Goal: Information Seeking & Learning: Learn about a topic

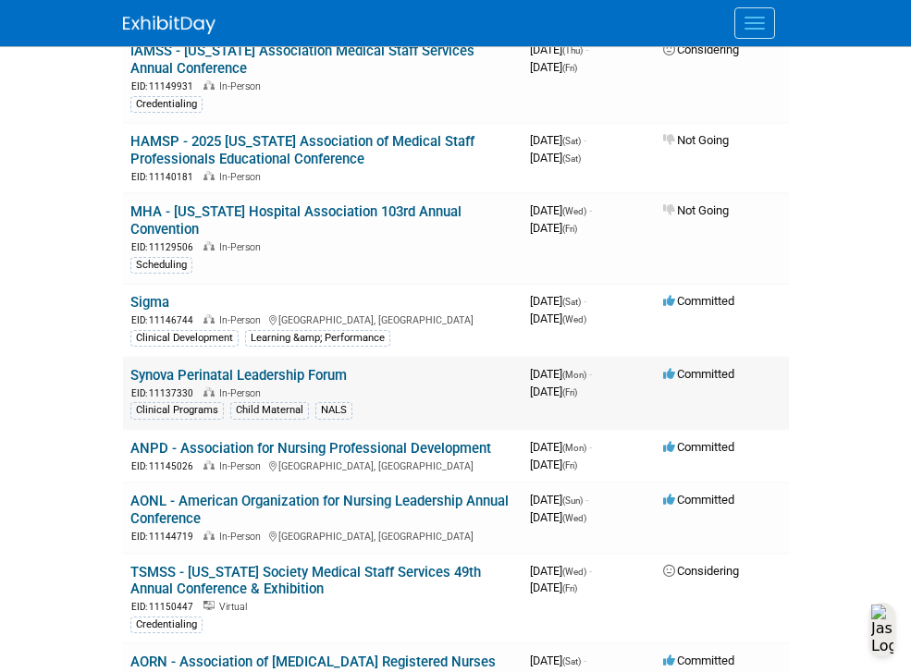
scroll to position [807, 0]
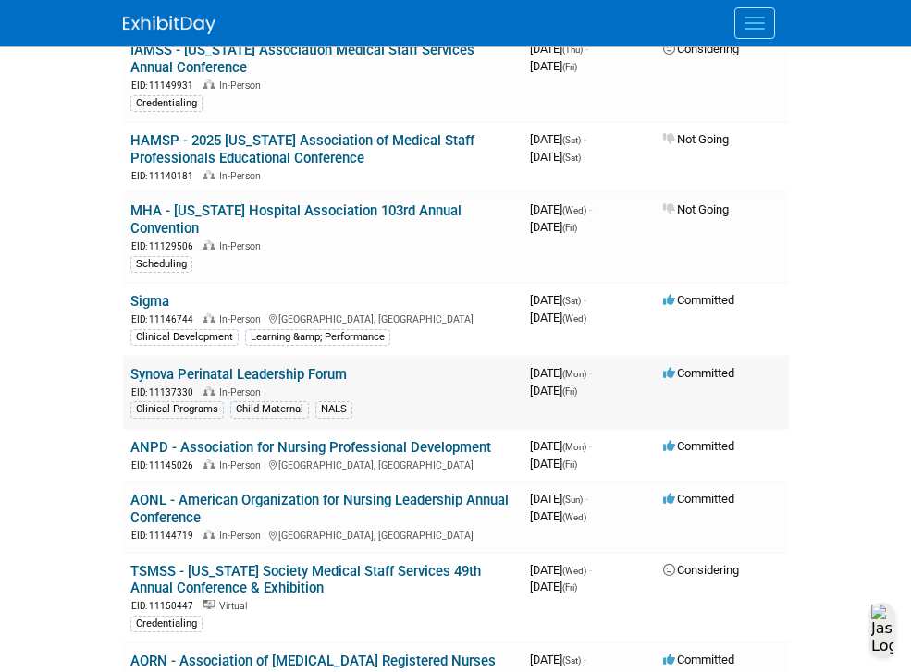
click at [293, 375] on link "Synova Perinatal Leadership Forum" at bounding box center [238, 374] width 216 height 17
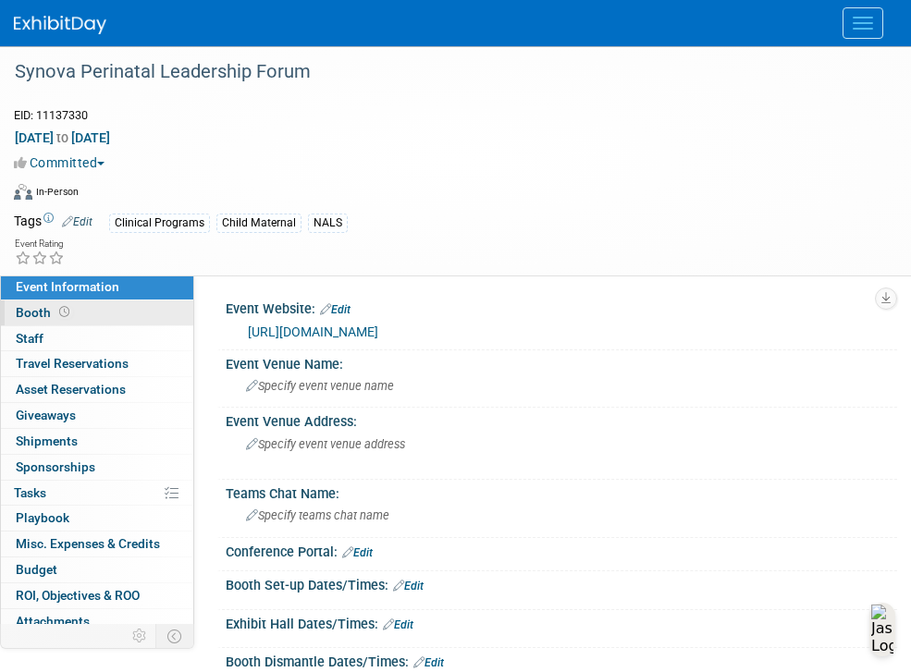
click at [91, 318] on link "Booth" at bounding box center [97, 313] width 192 height 25
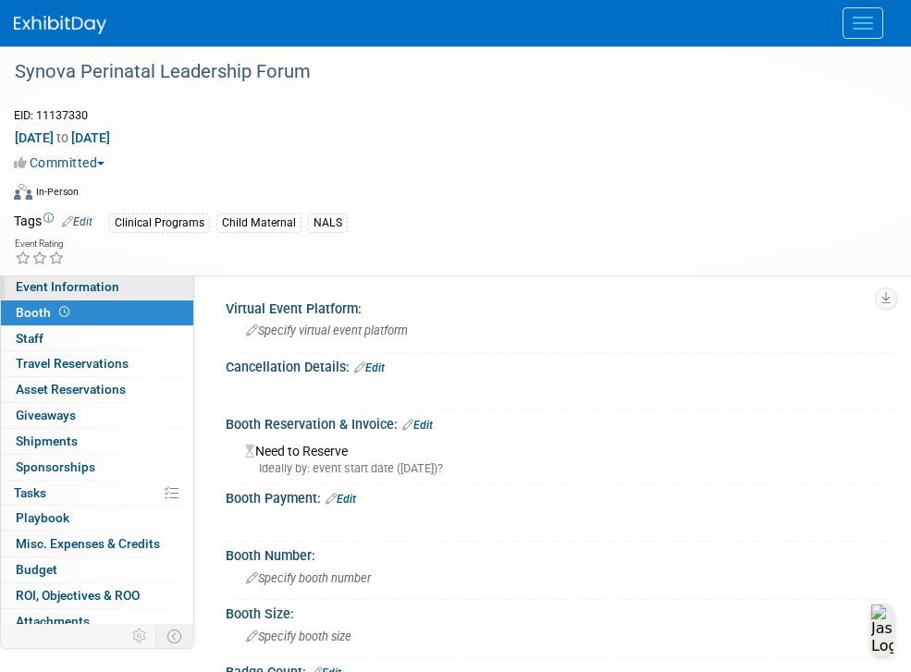
click at [98, 289] on span "Event Information" at bounding box center [68, 286] width 104 height 15
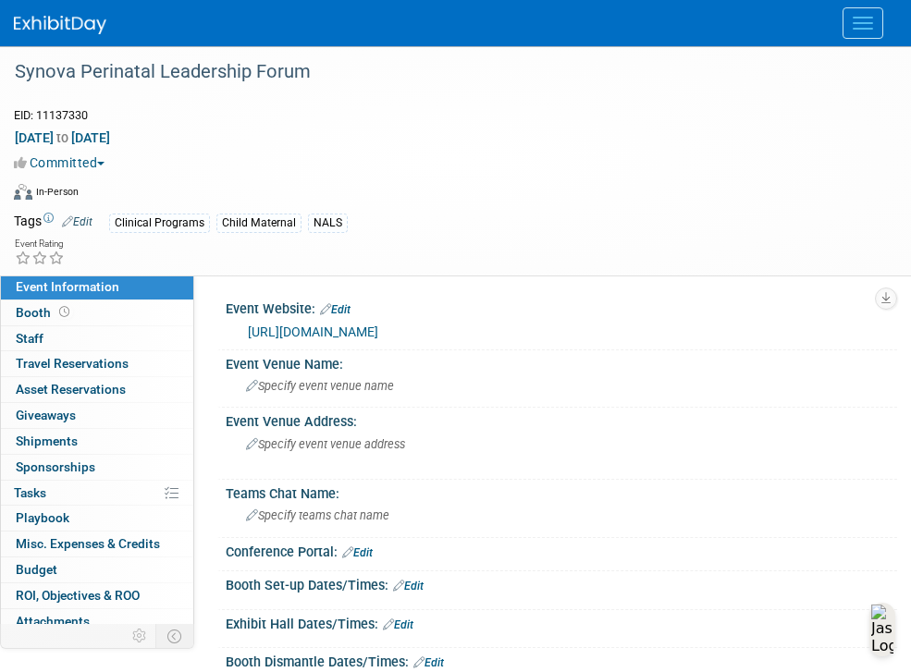
click at [378, 332] on link "[URL][DOMAIN_NAME]" at bounding box center [313, 332] width 130 height 15
